Goal: Check status

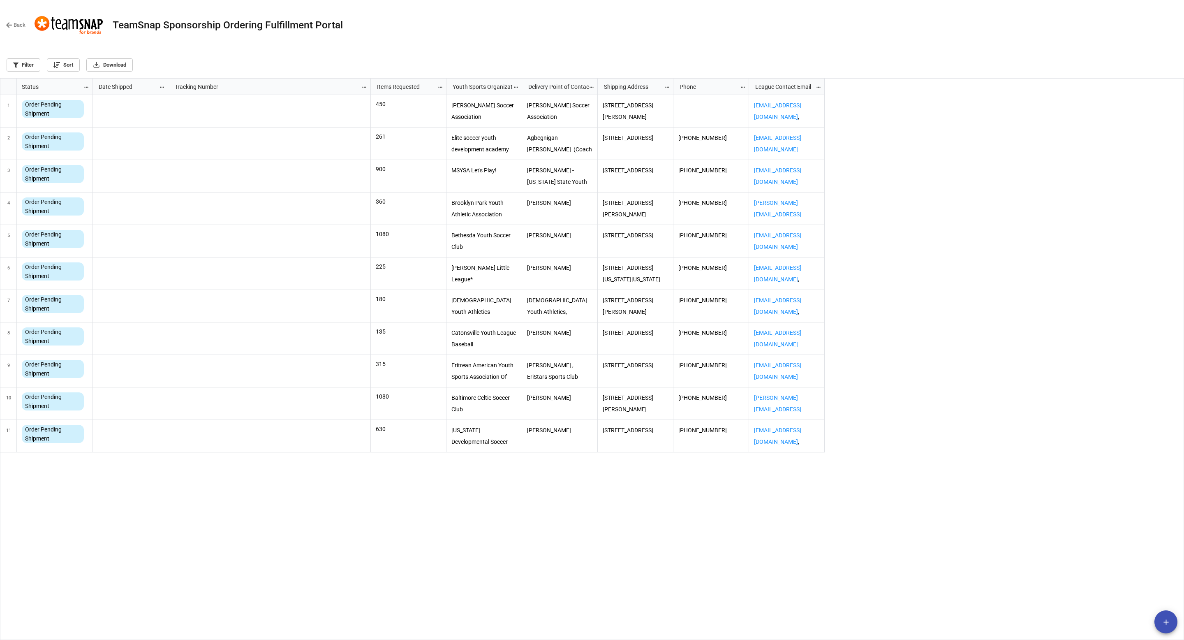
scroll to position [557, 1179]
